Goal: Information Seeking & Learning: Find specific fact

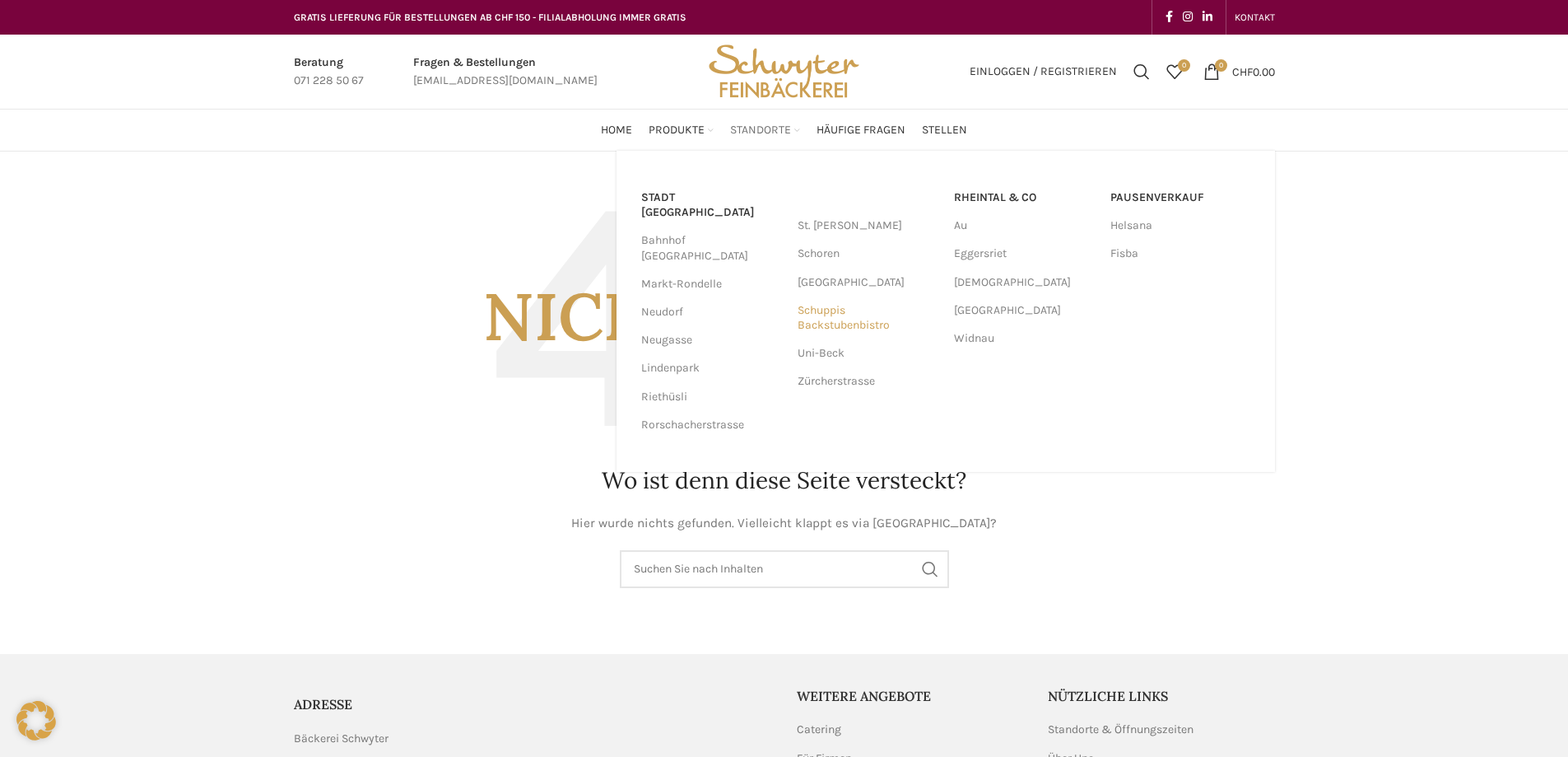
click at [828, 320] on link "Schuppis Backstubenbistro" at bounding box center [867, 318] width 140 height 43
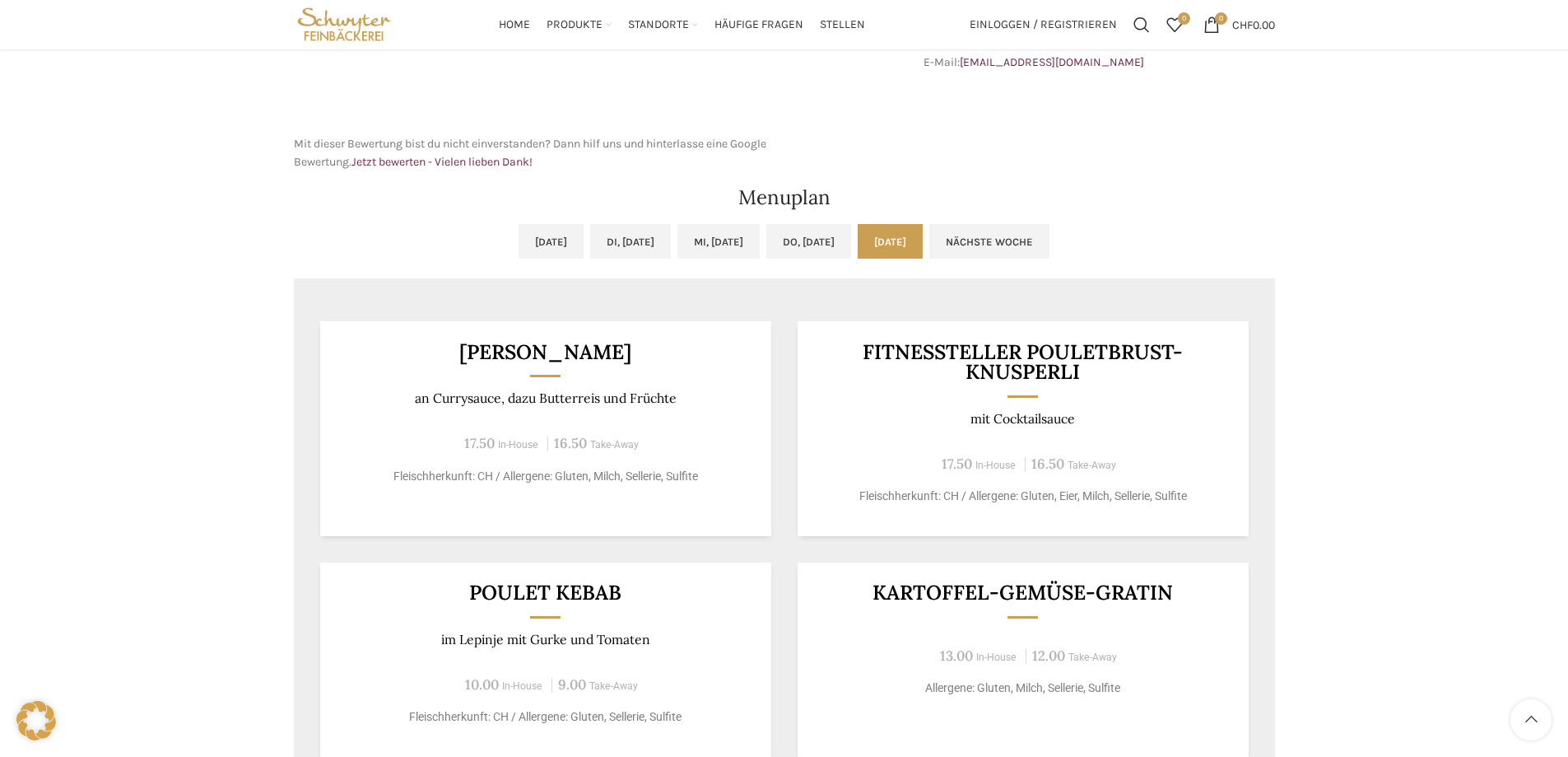
scroll to position [659, 0]
click at [1049, 243] on link "Nächste Woche" at bounding box center [989, 241] width 120 height 34
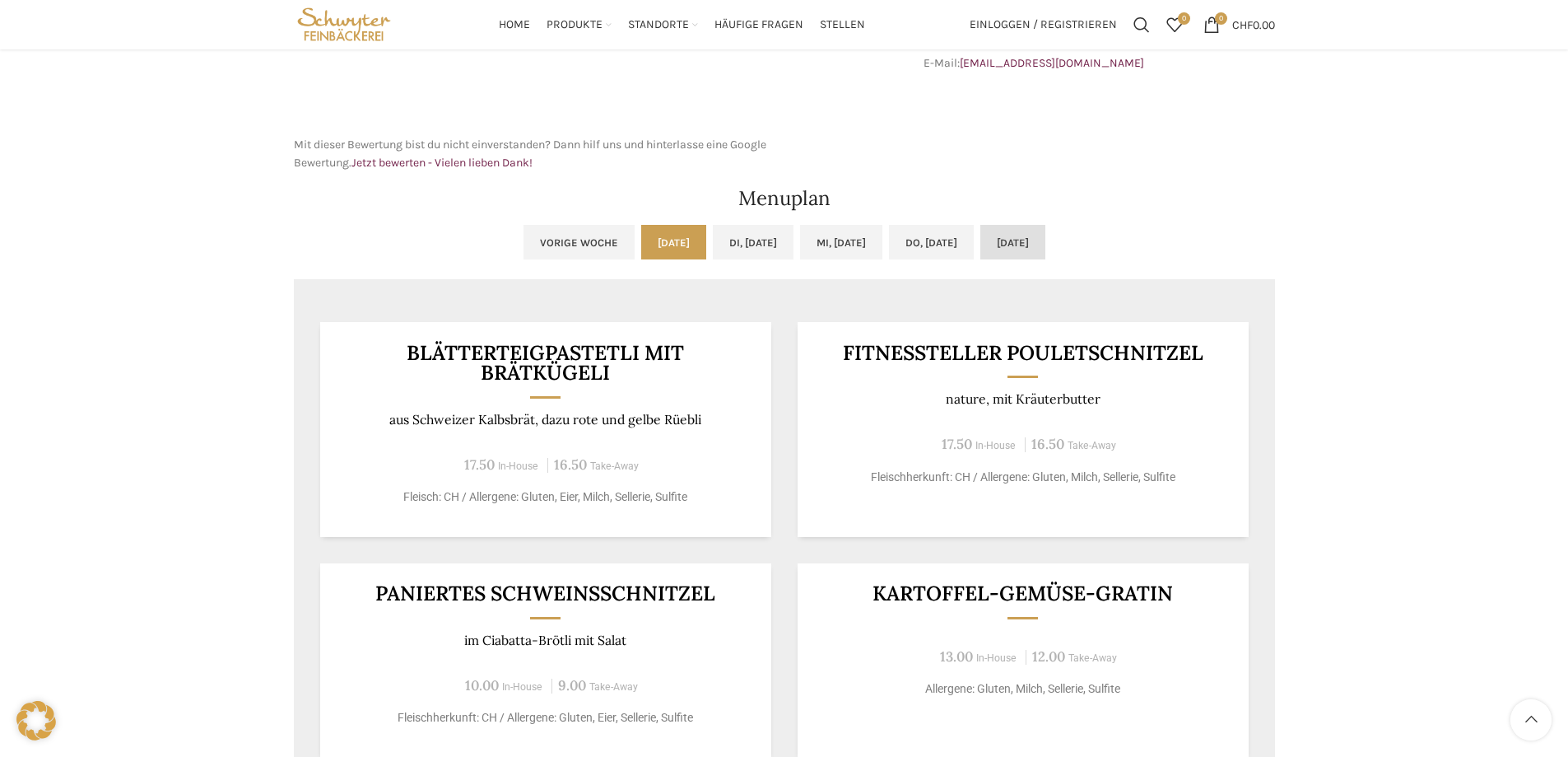
click at [1045, 241] on link "[DATE]" at bounding box center [1013, 241] width 65 height 34
